Goal: Share content

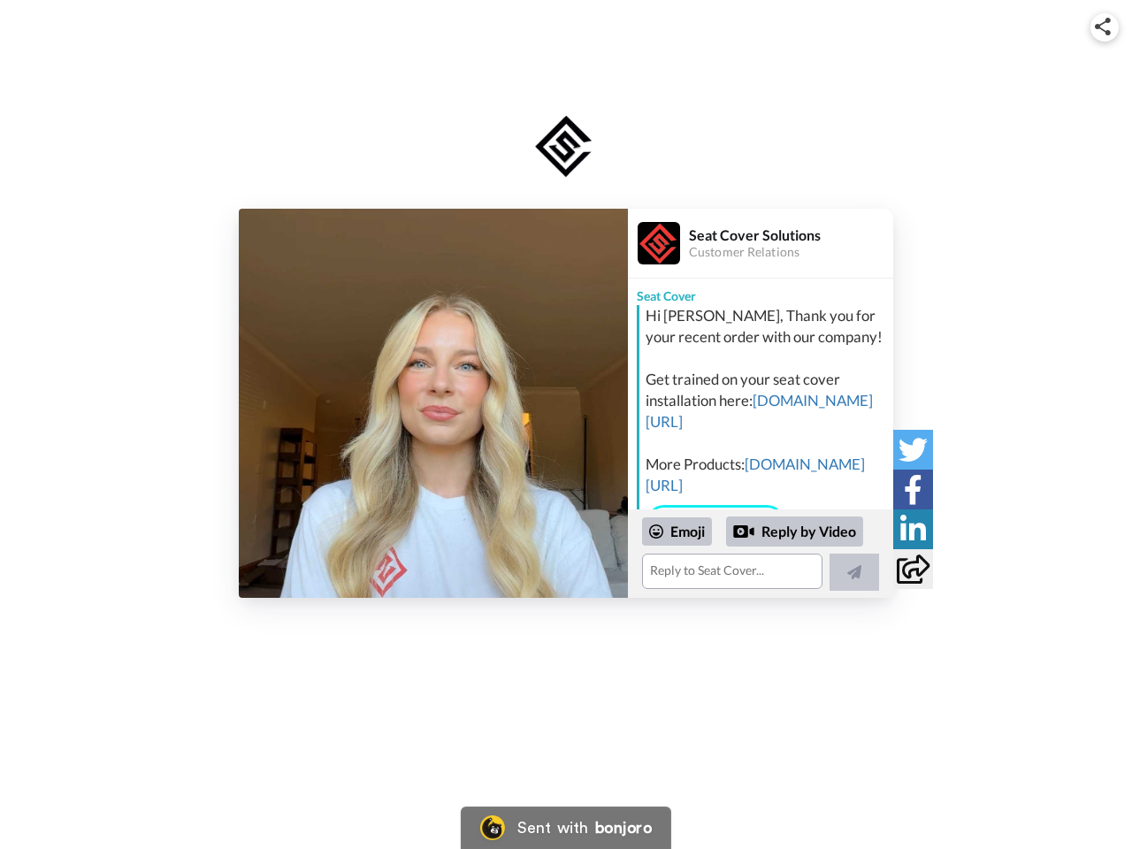
click at [1104, 27] on img at bounding box center [1103, 27] width 16 height 18
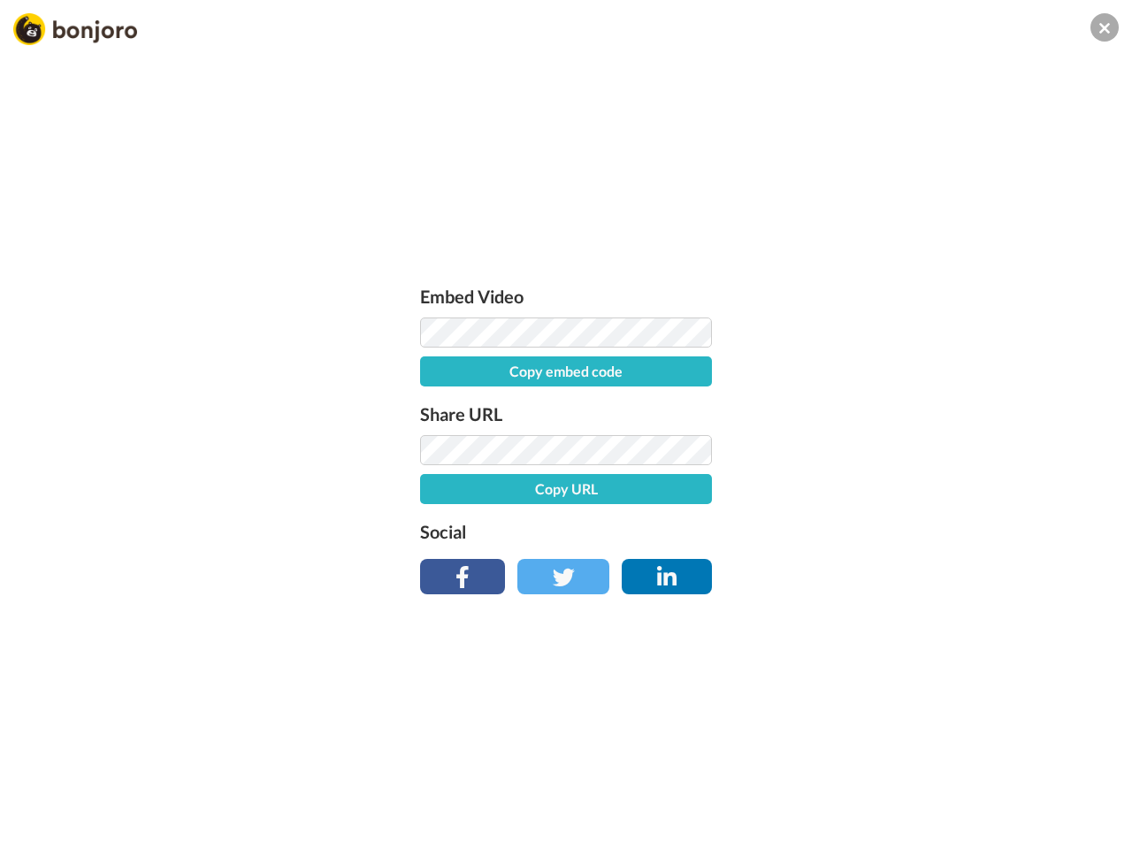
click at [433, 403] on label "Share URL" at bounding box center [566, 414] width 292 height 28
click at [761, 554] on div "Embed Video Copy embed code Share URL Copy URL Social" at bounding box center [566, 520] width 1132 height 849
click at [677, 531] on label "Social" at bounding box center [566, 531] width 292 height 28
click at [795, 531] on div "Embed Video Copy embed code Share URL Copy URL Social" at bounding box center [566, 520] width 1132 height 849
click at [854, 572] on div "Embed Video Copy embed code Share URL Copy URL Social" at bounding box center [566, 520] width 1132 height 849
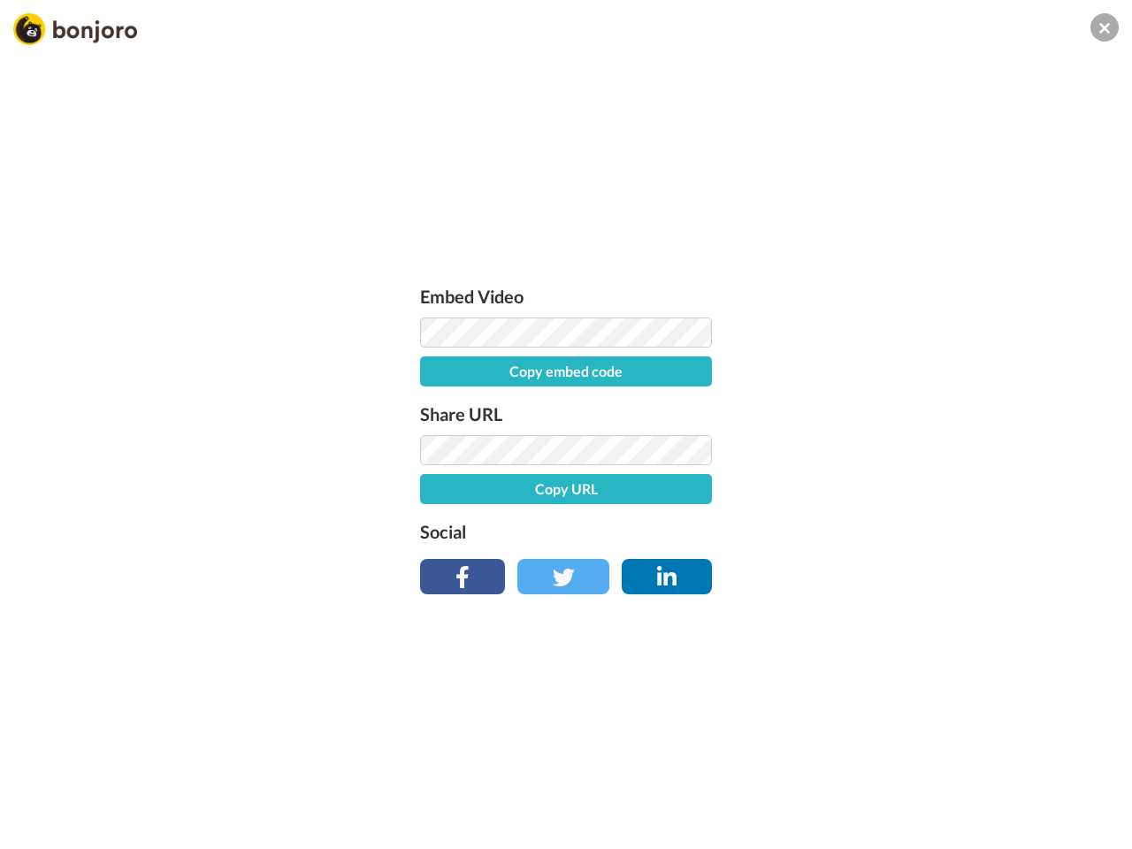
click at [913, 449] on div "Embed Video Copy embed code Share URL Copy URL Social" at bounding box center [566, 520] width 1132 height 849
click at [913, 489] on div "Embed Video Copy embed code Share URL Copy URL Social" at bounding box center [566, 520] width 1132 height 849
click at [913, 529] on div "Embed Video Copy embed code Share URL Copy URL Social" at bounding box center [566, 520] width 1132 height 849
click at [913, 569] on div "Embed Video Copy embed code Share URL Copy URL Social" at bounding box center [566, 520] width 1132 height 849
